Goal: Task Accomplishment & Management: Use online tool/utility

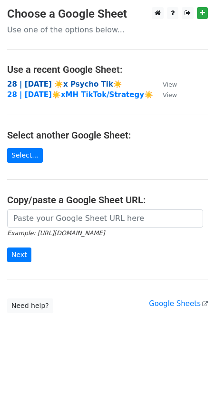
click at [83, 80] on strong "28 | SEP 7 ☀️x Psycho Tik☀️" at bounding box center [64, 84] width 115 height 9
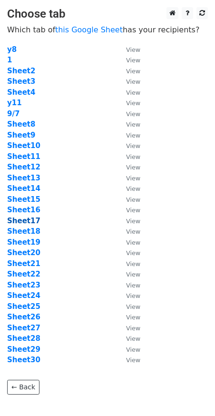
click at [29, 219] on strong "Sheet17" at bounding box center [23, 221] width 33 height 9
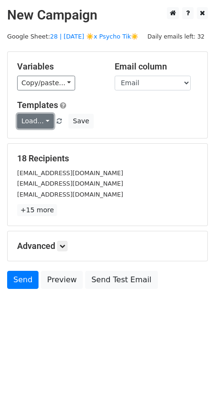
click at [35, 121] on link "Load..." at bounding box center [35, 121] width 37 height 15
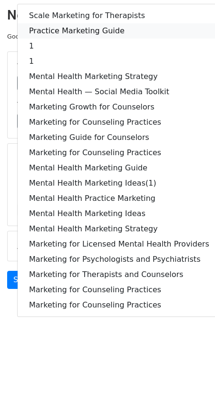
click at [85, 24] on link "Practice Marketing Guide" at bounding box center [119, 30] width 203 height 15
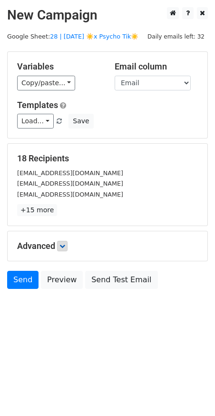
click at [69, 249] on h5 "Advanced" at bounding box center [107, 246] width 181 height 10
drag, startPoint x: 60, startPoint y: 244, endPoint x: 67, endPoint y: 249, distance: 8.2
click at [60, 244] on link at bounding box center [62, 246] width 10 height 10
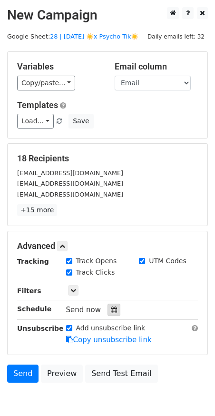
click at [108, 307] on div at bounding box center [114, 310] width 13 height 12
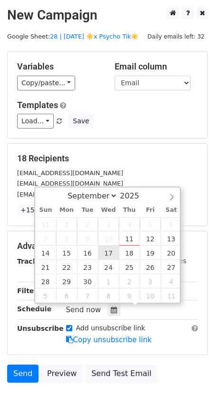
type input "2025-09-17 12:00"
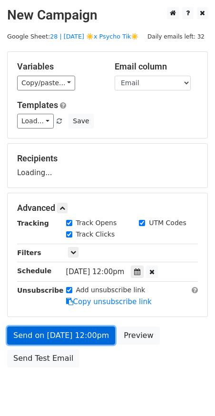
click at [84, 333] on link "Send on Sep 17 at 12:00pm" at bounding box center [61, 336] width 108 height 18
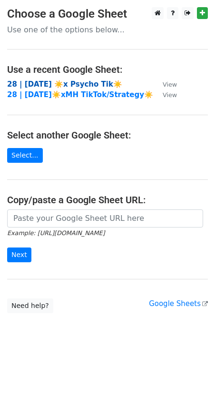
click at [66, 87] on strong "28 | SEP 7 ☀️x Psycho Tik☀️" at bounding box center [64, 84] width 115 height 9
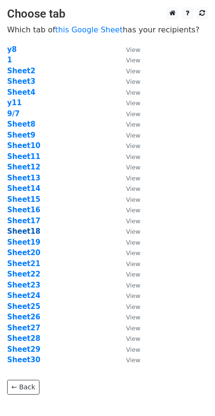
click at [26, 230] on strong "Sheet18" at bounding box center [23, 231] width 33 height 9
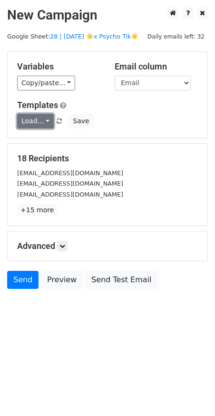
click at [39, 119] on link "Load..." at bounding box center [35, 121] width 37 height 15
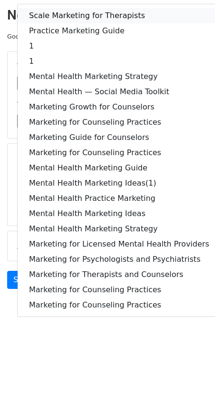
click at [72, 20] on link "Scale Marketing for Therapists" at bounding box center [119, 15] width 203 height 15
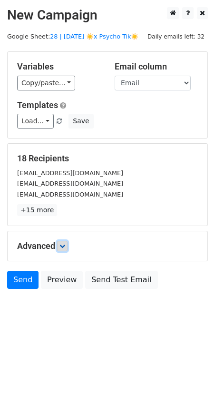
click at [62, 245] on icon at bounding box center [63, 246] width 6 height 6
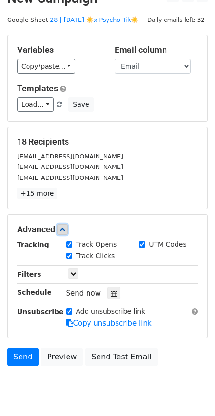
scroll to position [47, 0]
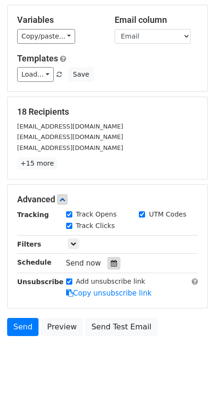
click at [112, 260] on icon at bounding box center [114, 263] width 6 height 7
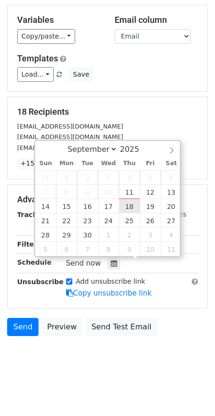
type input "2025-09-18 12:00"
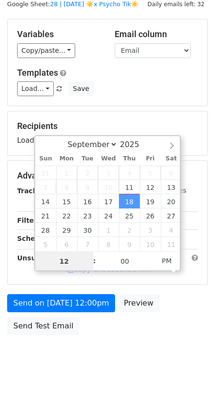
scroll to position [31, 0]
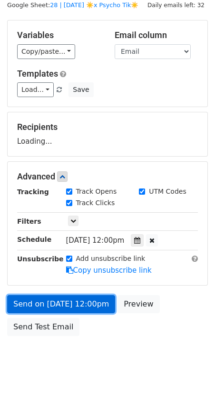
click at [89, 300] on link "Send on Sep 18 at 12:00pm" at bounding box center [61, 304] width 108 height 18
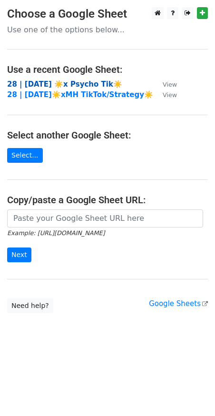
click at [90, 82] on strong "28 | [DATE] ☀️x Psycho Tik☀️" at bounding box center [64, 84] width 115 height 9
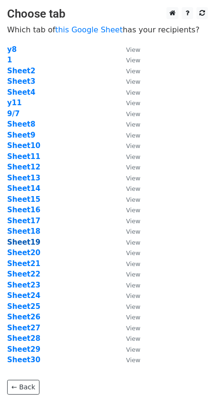
click at [27, 241] on strong "Sheet19" at bounding box center [23, 242] width 33 height 9
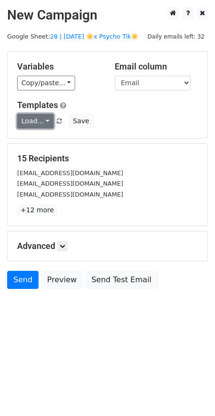
click at [37, 125] on link "Load..." at bounding box center [35, 121] width 37 height 15
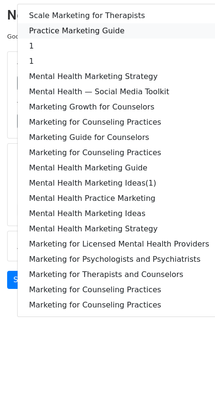
click at [89, 26] on link "Practice Marketing Guide" at bounding box center [119, 30] width 203 height 15
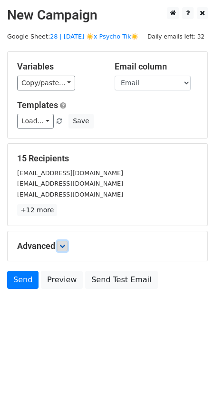
click at [64, 244] on icon at bounding box center [63, 246] width 6 height 6
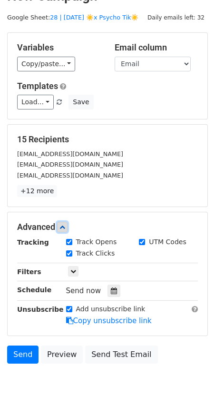
scroll to position [47, 0]
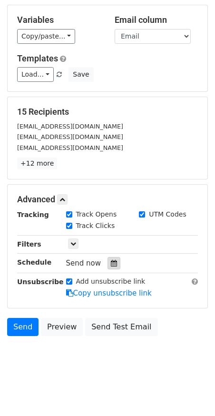
click at [111, 260] on icon at bounding box center [114, 263] width 6 height 7
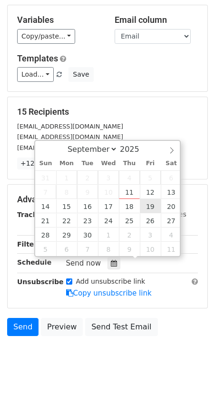
type input "2025-09-19 12:00"
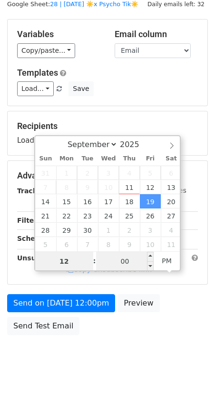
scroll to position [31, 0]
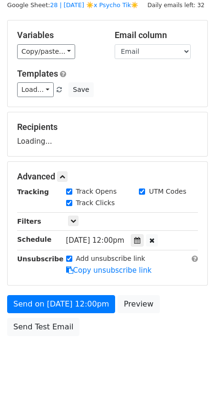
click at [100, 293] on form "Variables Copy/paste... {{Email}} Email column Email Templates Load... Scale Ma…" at bounding box center [107, 180] width 201 height 321
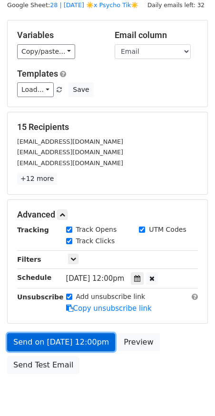
click at [84, 334] on link "Send on Sep 19 at 12:00pm" at bounding box center [61, 342] width 108 height 18
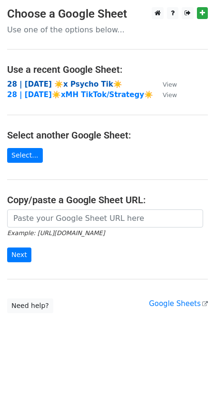
click at [70, 84] on strong "28 | SEP 7 ☀️x Psycho Tik☀️" at bounding box center [64, 84] width 115 height 9
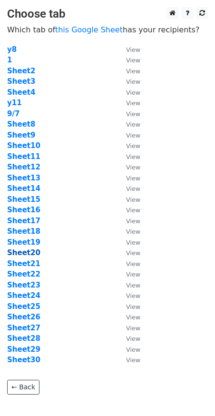
click at [30, 253] on strong "Sheet20" at bounding box center [23, 253] width 33 height 9
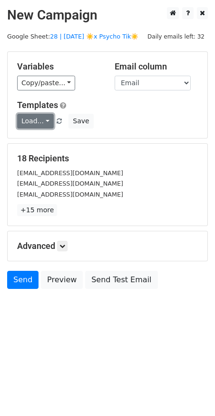
click at [43, 118] on link "Load..." at bounding box center [35, 121] width 37 height 15
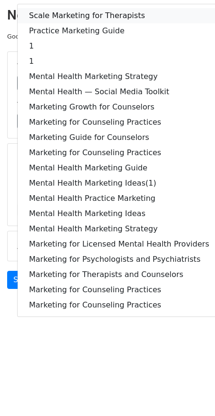
click at [79, 10] on link "Scale Marketing for Therapists" at bounding box center [119, 15] width 203 height 15
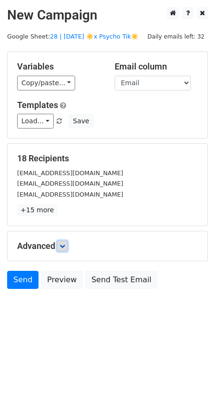
click at [63, 244] on icon at bounding box center [63, 246] width 6 height 6
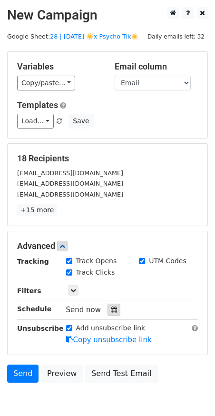
click at [111, 308] on icon at bounding box center [114, 310] width 6 height 7
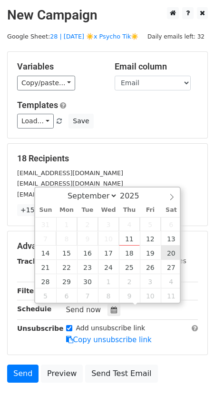
type input "[DATE] 12:00"
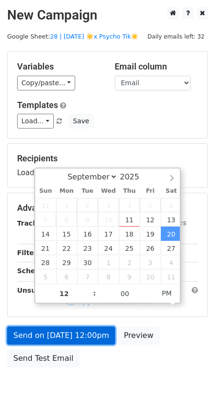
click at [81, 342] on link "Send on [DATE] 12:00pm" at bounding box center [61, 336] width 108 height 18
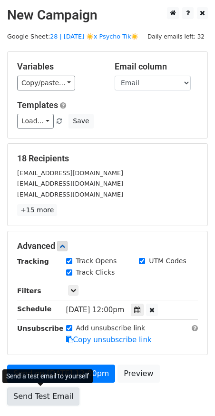
click at [55, 396] on link "Send Test Email" at bounding box center [43, 397] width 72 height 18
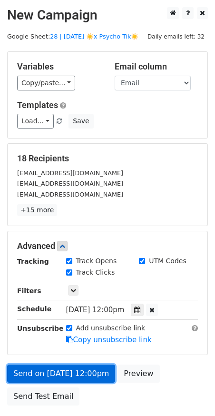
click at [76, 368] on link "Send on [DATE] 12:00pm" at bounding box center [61, 374] width 108 height 18
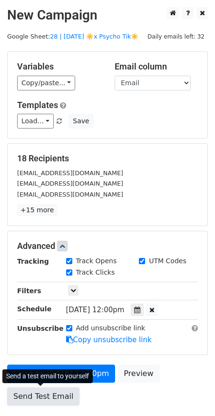
click at [52, 400] on link "Send Test Email" at bounding box center [43, 397] width 72 height 18
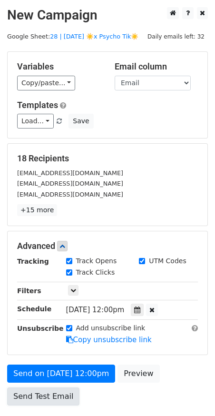
click at [52, 400] on link "Send Test Email" at bounding box center [43, 397] width 72 height 18
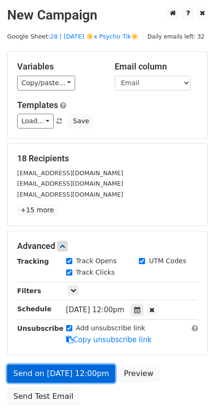
click at [84, 371] on link "Send on [DATE] 12:00pm" at bounding box center [61, 374] width 108 height 18
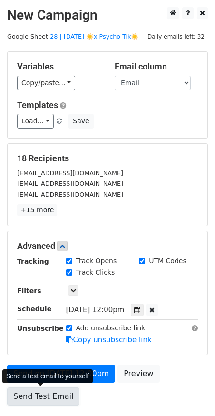
click at [55, 394] on link "Send Test Email" at bounding box center [43, 397] width 72 height 18
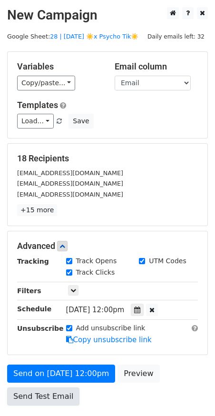
click at [55, 394] on link "Send Test Email" at bounding box center [43, 397] width 72 height 18
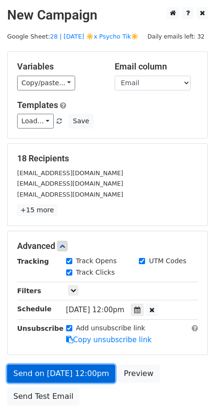
click at [79, 379] on link "Send on [DATE] 12:00pm" at bounding box center [61, 374] width 108 height 18
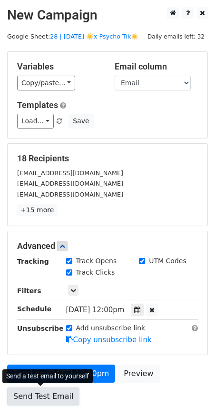
click at [49, 401] on link "Send Test Email" at bounding box center [43, 397] width 72 height 18
click at [49, 400] on link "Send Test Email" at bounding box center [43, 397] width 72 height 18
